Goal: Information Seeking & Learning: Check status

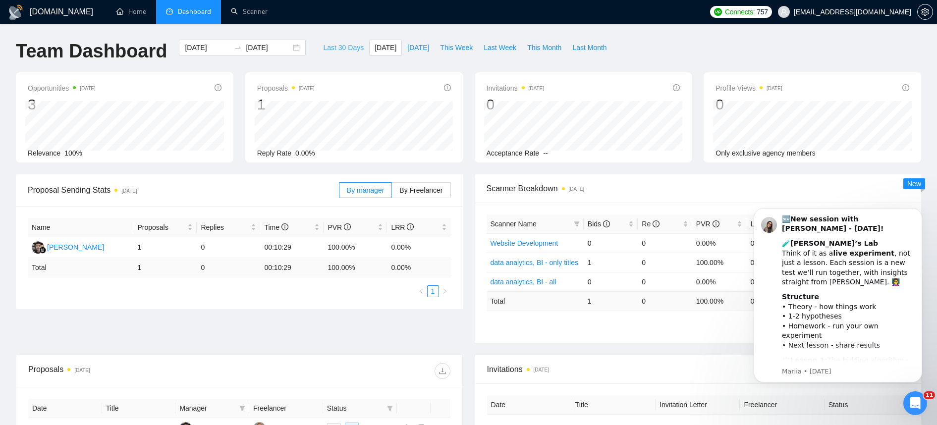
click at [349, 42] on button "Last 30 Days" at bounding box center [344, 48] width 52 height 16
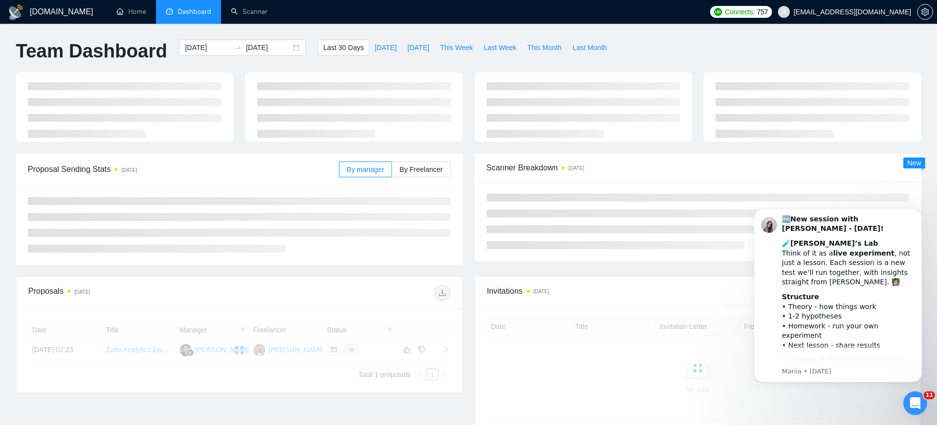
type input "[DATE]"
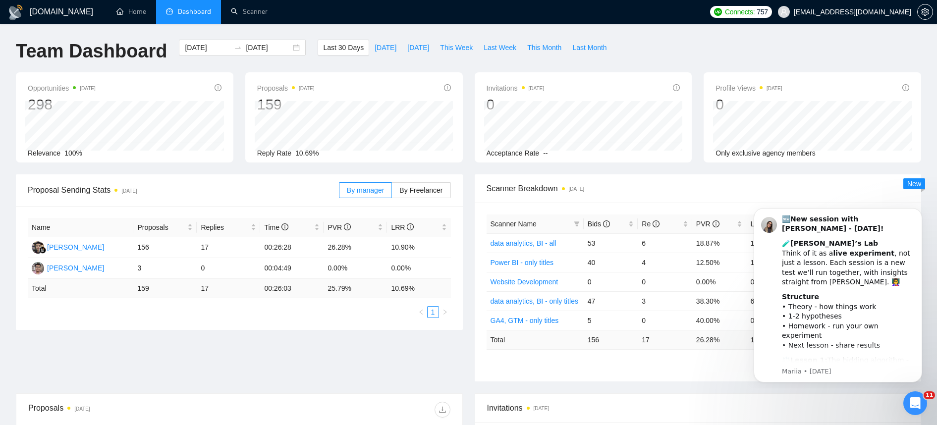
click at [445, 370] on div "Proposal Sending Stats [DATE] By manager By Freelancer Name Proposals Replies T…" at bounding box center [468, 283] width 917 height 219
click at [421, 192] on span "By Freelancer" at bounding box center [420, 190] width 43 height 8
click at [392, 193] on input "By Freelancer" at bounding box center [392, 193] width 0 height 0
click at [918, 400] on icon "Open Intercom Messenger" at bounding box center [914, 402] width 16 height 16
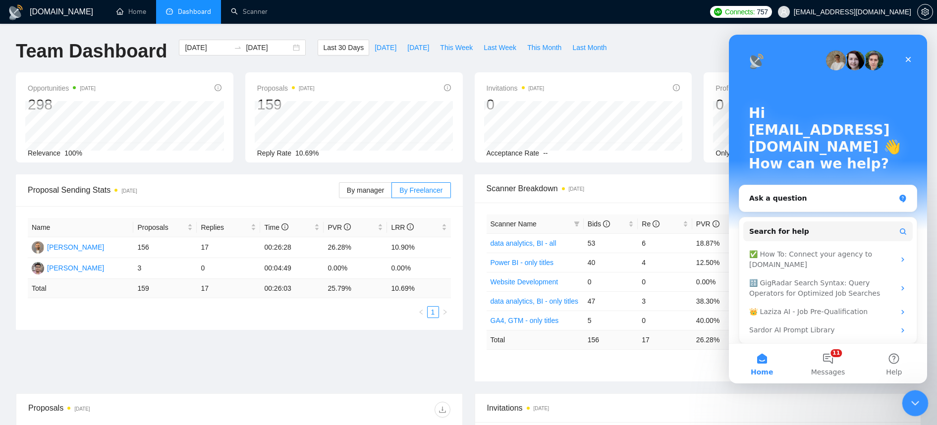
click at [918, 400] on icon "Close Intercom Messenger" at bounding box center [913, 402] width 12 height 12
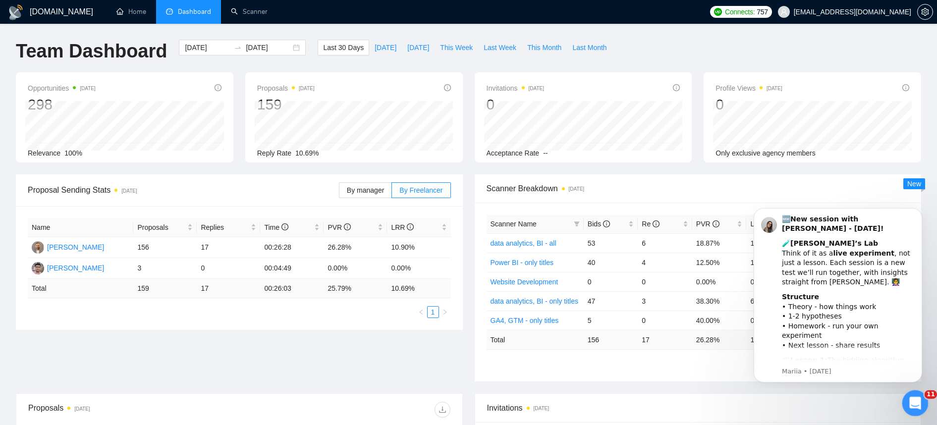
click at [917, 398] on icon "Open Intercom Messenger" at bounding box center [914, 402] width 16 height 16
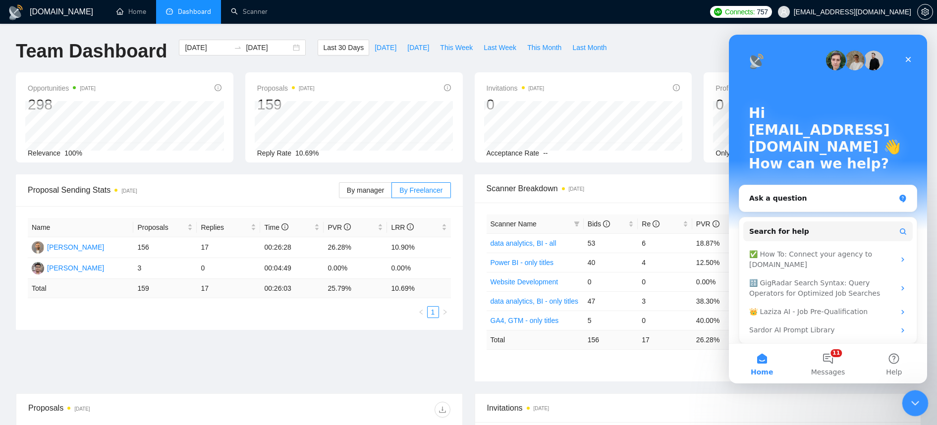
click at [917, 398] on icon "Close Intercom Messenger" at bounding box center [913, 402] width 12 height 12
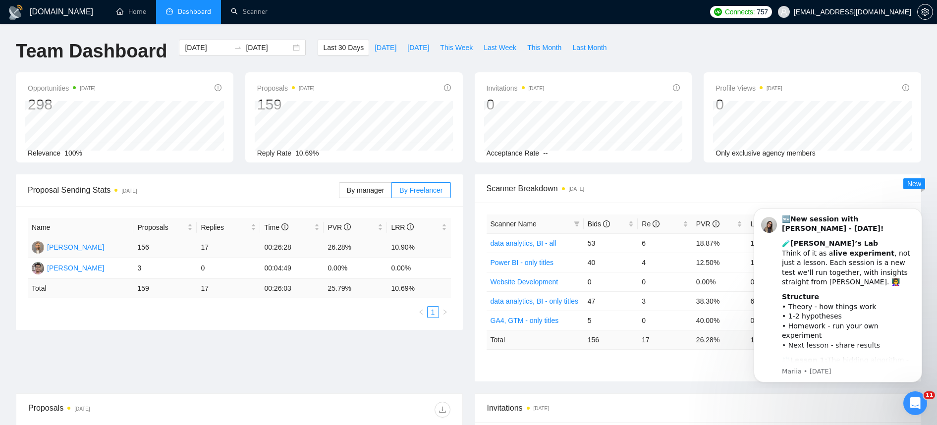
click at [204, 250] on td "17" at bounding box center [228, 247] width 63 height 21
click at [412, 186] on span "By Freelancer" at bounding box center [420, 190] width 43 height 8
click at [392, 193] on input "By Freelancer" at bounding box center [392, 193] width 0 height 0
click at [376, 192] on span "By manager" at bounding box center [365, 190] width 37 height 8
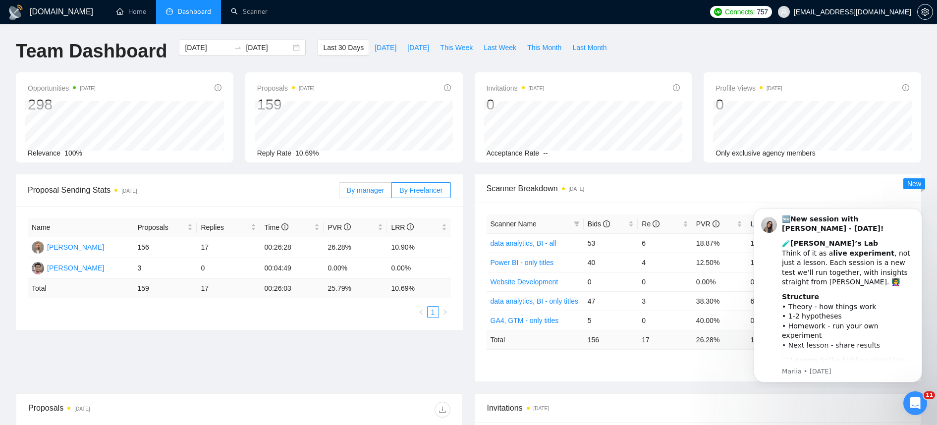
click at [339, 193] on input "By manager" at bounding box center [339, 193] width 0 height 0
click at [434, 191] on span "By Freelancer" at bounding box center [420, 190] width 43 height 8
click at [392, 193] on input "By Freelancer" at bounding box center [392, 193] width 0 height 0
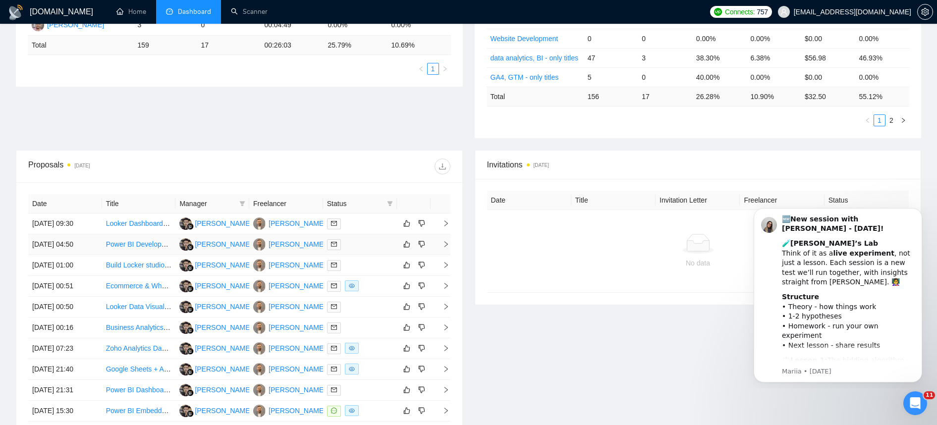
scroll to position [300, 0]
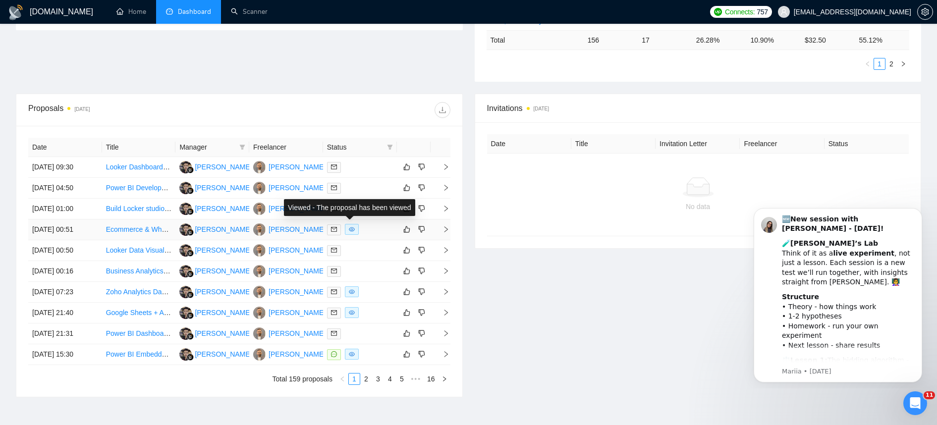
click at [348, 230] on span at bounding box center [352, 229] width 14 height 11
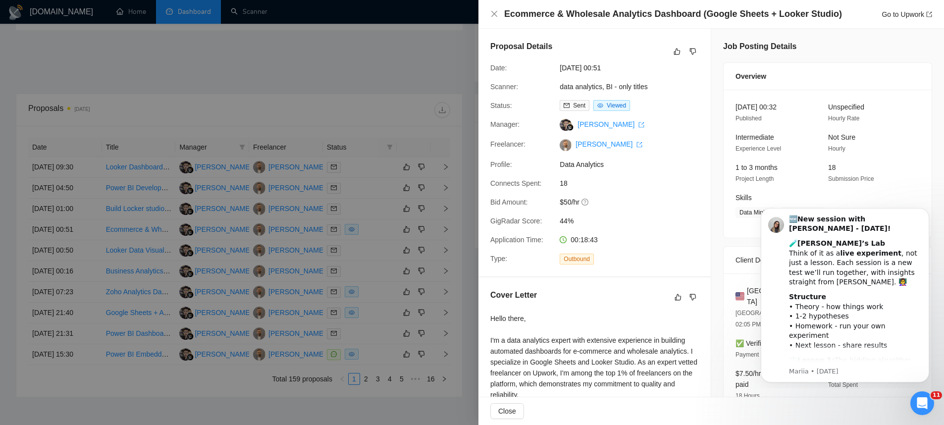
click at [480, 10] on div "Ecommerce & Wholesale Analytics Dashboard (Google Sheets + Looker Studio) Go to…" at bounding box center [712, 14] width 466 height 29
click at [487, 12] on div "Ecommerce & Wholesale Analytics Dashboard (Google Sheets + Looker Studio) Go to…" at bounding box center [712, 14] width 466 height 29
click at [492, 17] on icon "close" at bounding box center [494, 14] width 8 height 8
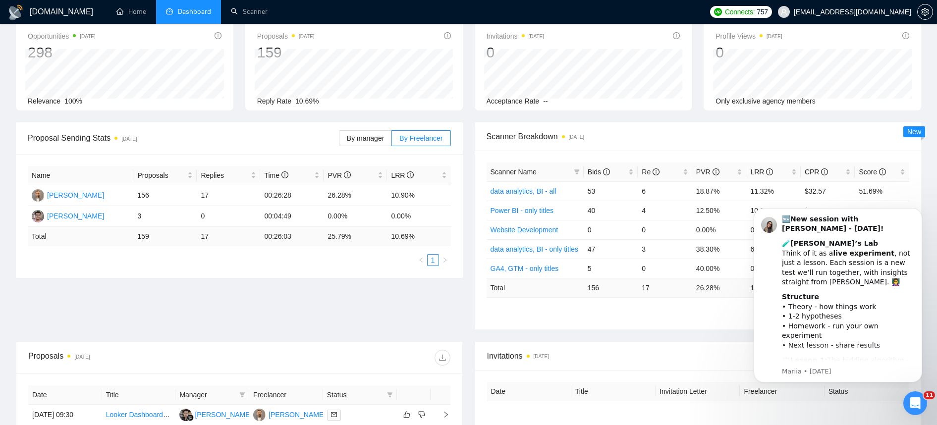
scroll to position [0, 0]
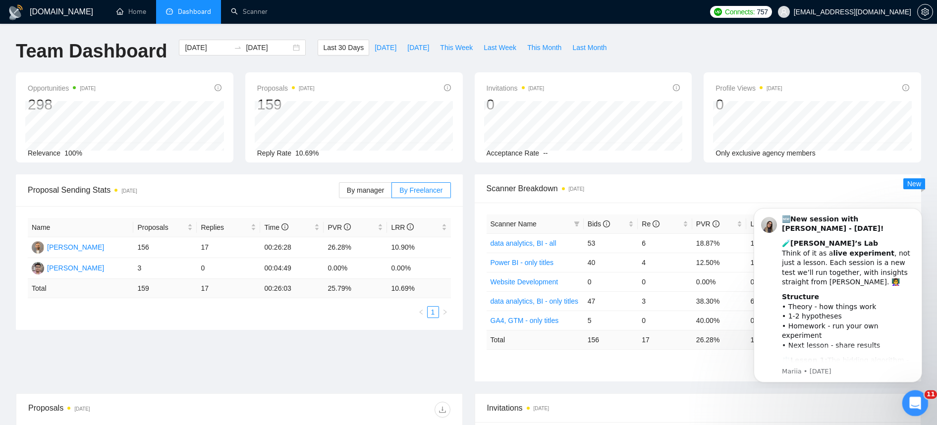
click at [904, 408] on div "Open Intercom Messenger" at bounding box center [913, 401] width 33 height 33
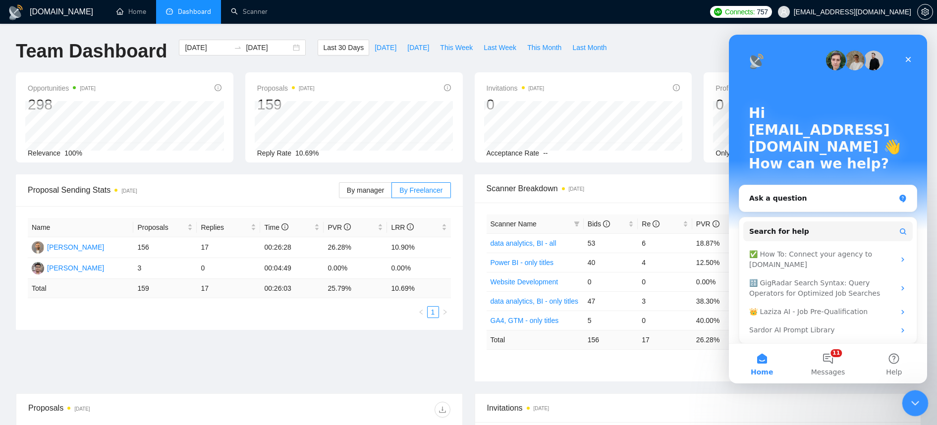
click at [907, 405] on div "Close Intercom Messenger" at bounding box center [914, 402] width 24 height 24
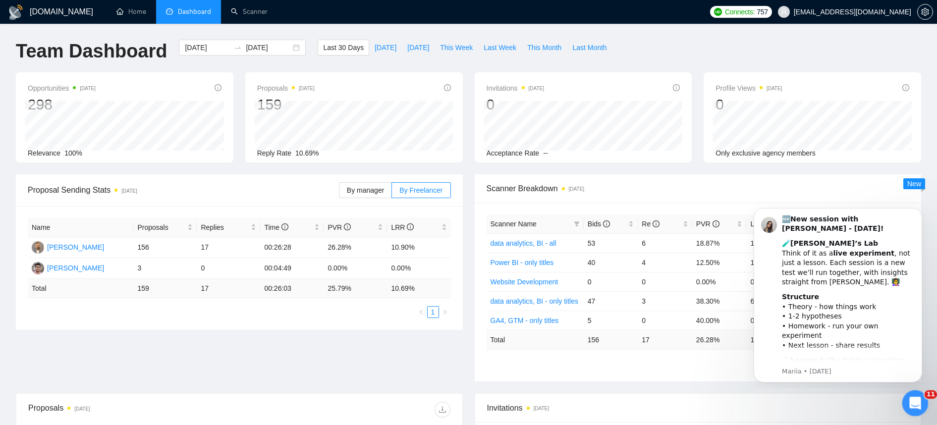
click at [907, 404] on icon "Open Intercom Messenger" at bounding box center [914, 402] width 16 height 16
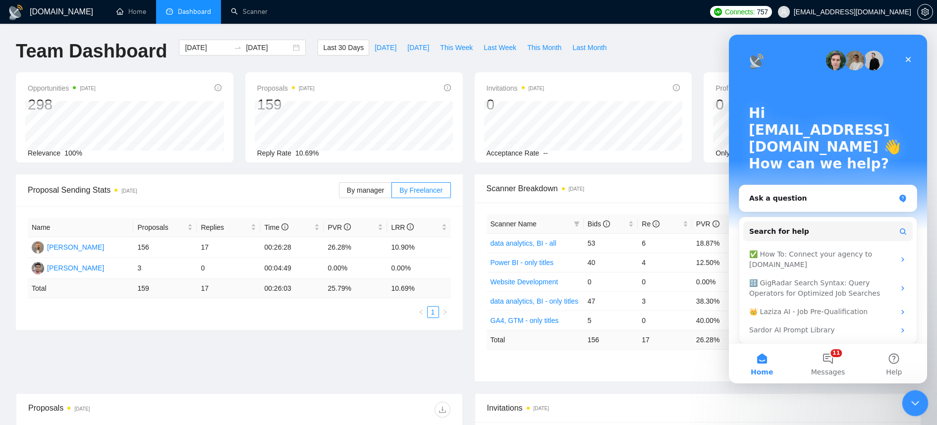
click at [907, 404] on div "Close Intercom Messenger" at bounding box center [914, 402] width 24 height 24
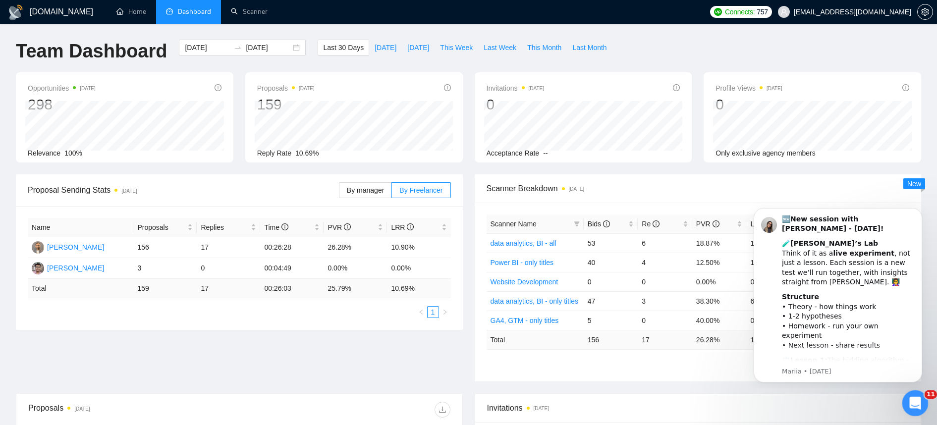
click at [909, 404] on icon "Open Intercom Messenger" at bounding box center [914, 402] width 16 height 16
